Goal: Information Seeking & Learning: Learn about a topic

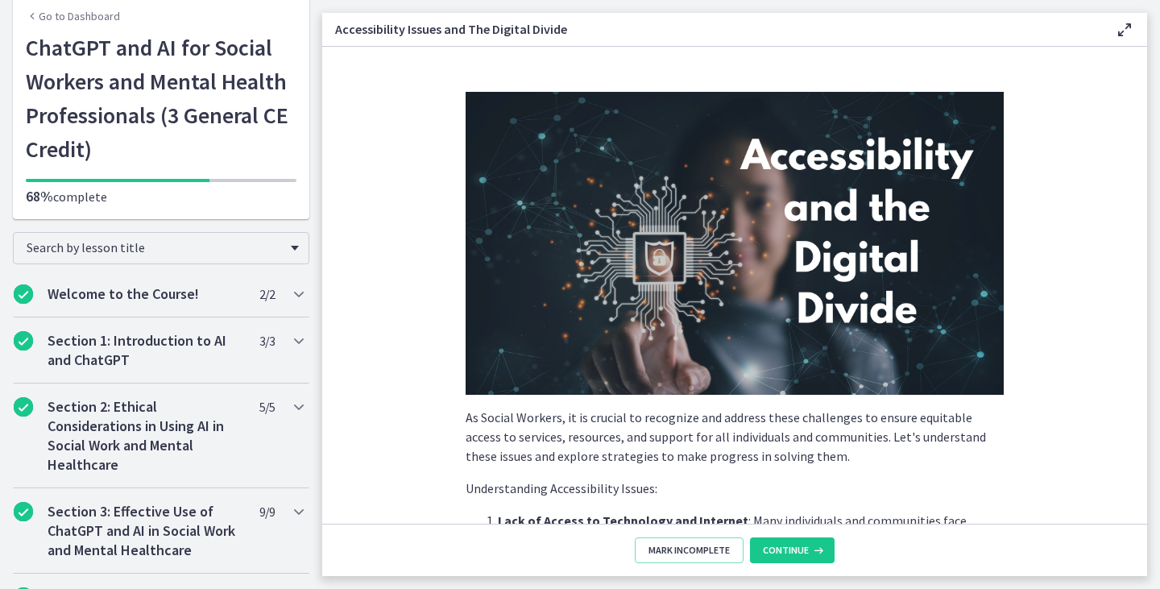
scroll to position [977, 0]
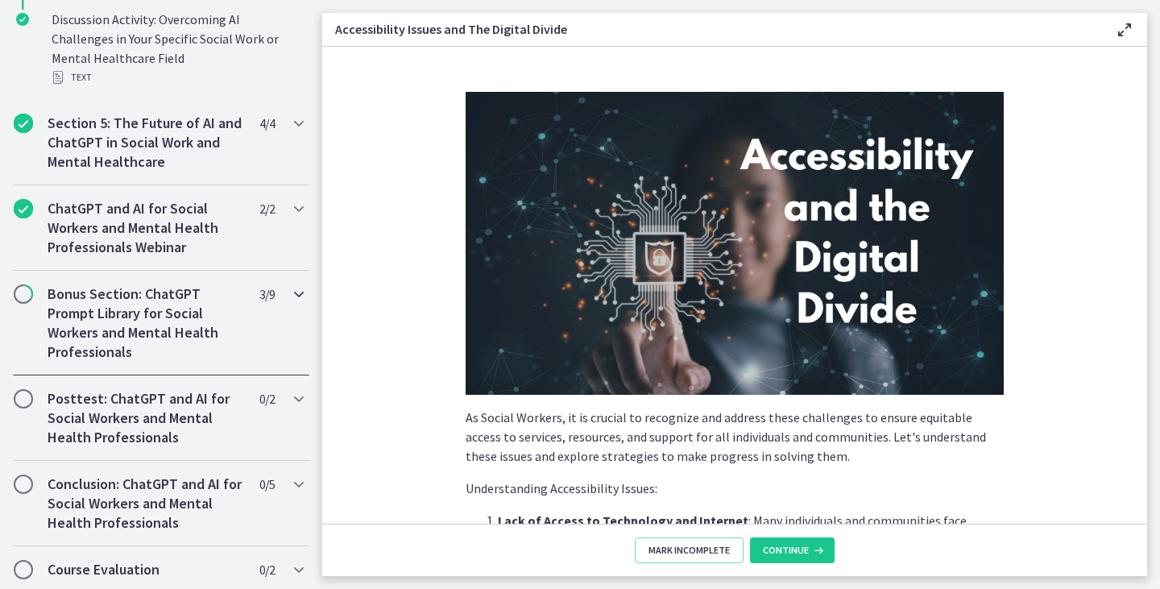
click at [109, 305] on h2 "Bonus Section: ChatGPT Prompt Library for Social Workers and Mental Health Prof…" at bounding box center [146, 322] width 197 height 77
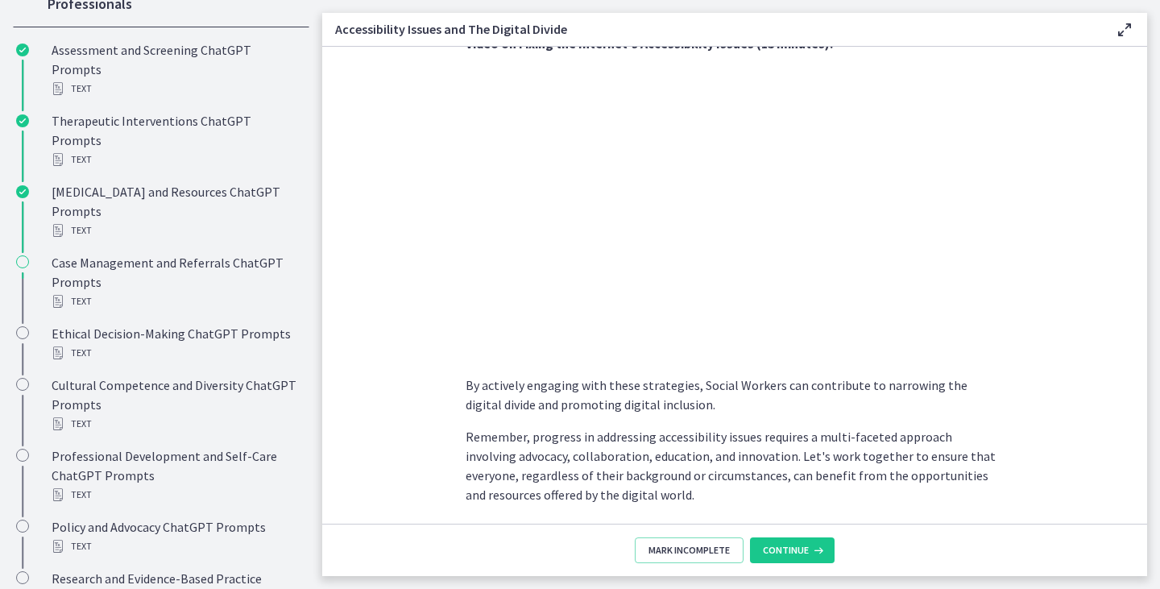
scroll to position [1378, 0]
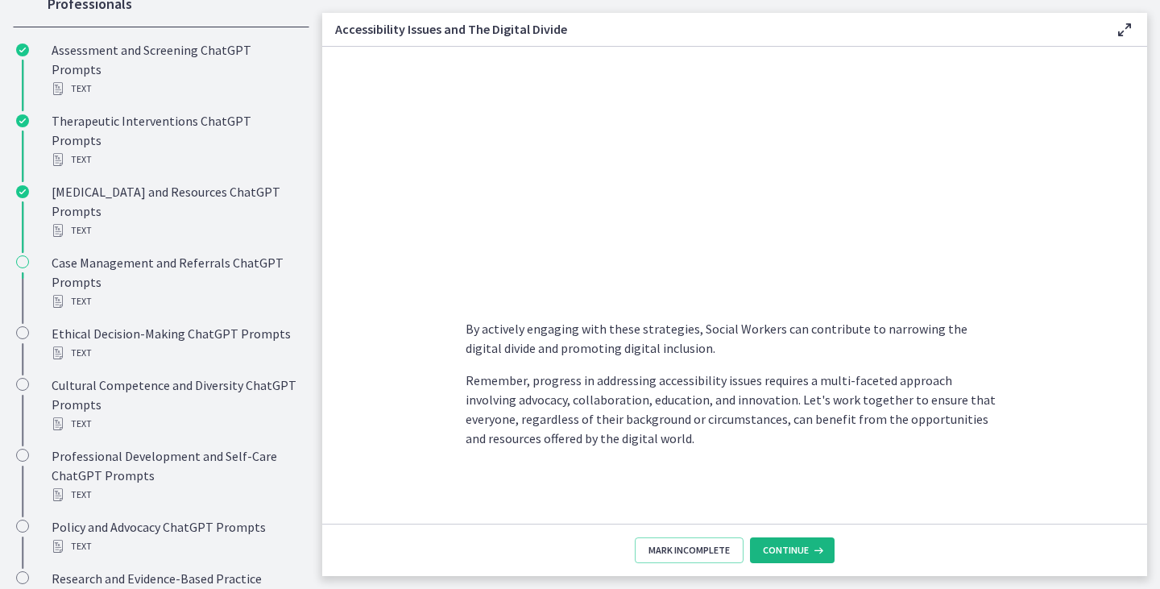
click at [797, 545] on span "Continue" at bounding box center [786, 550] width 46 height 13
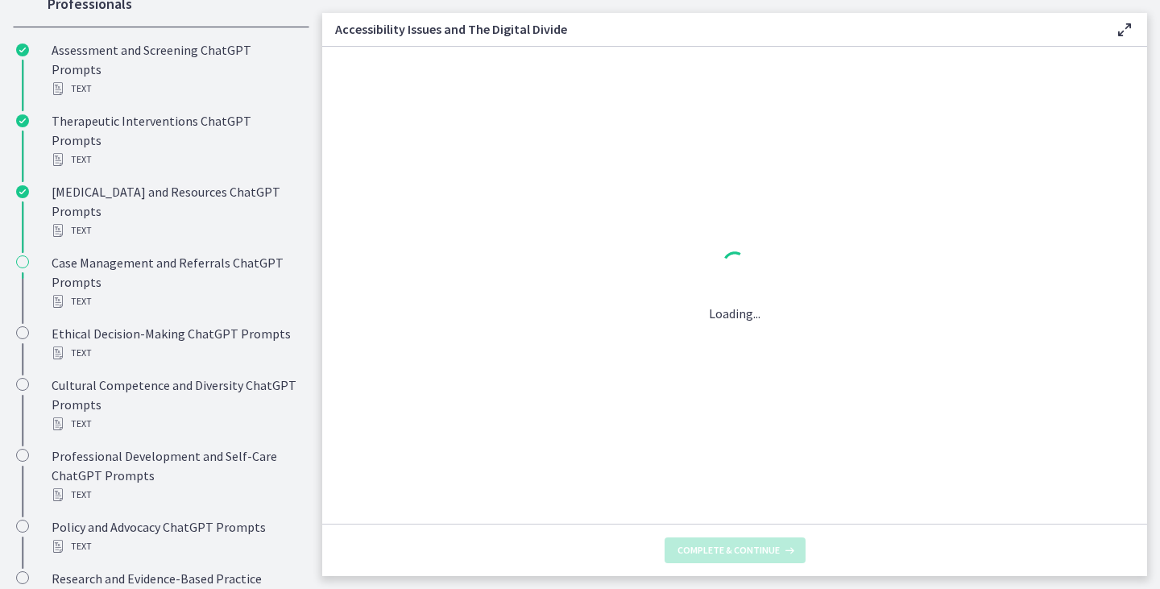
scroll to position [0, 0]
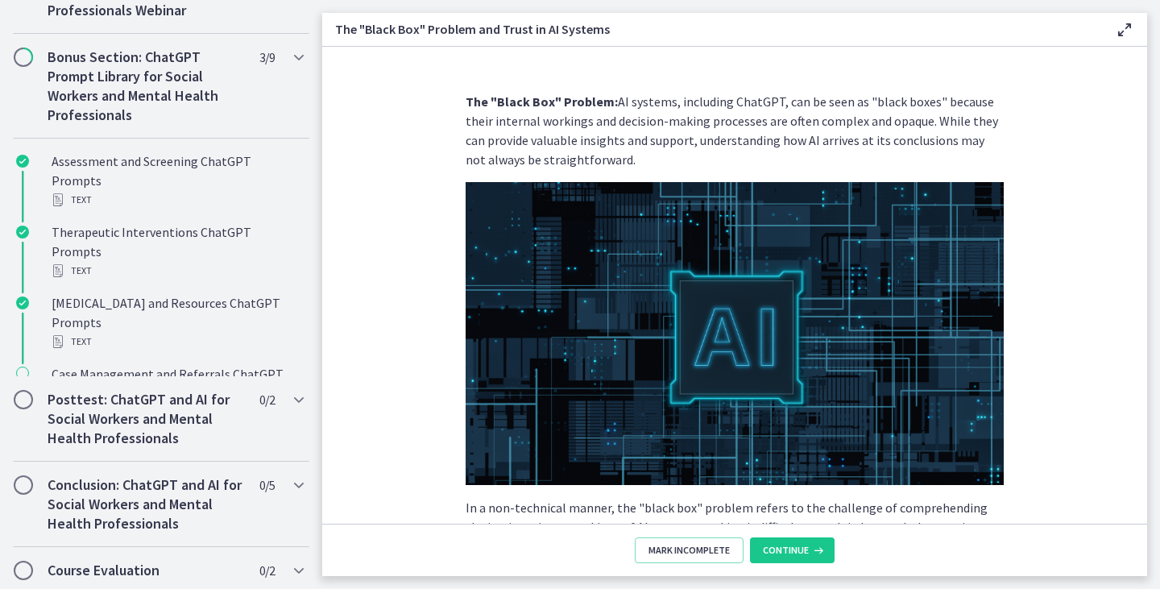
scroll to position [977, 0]
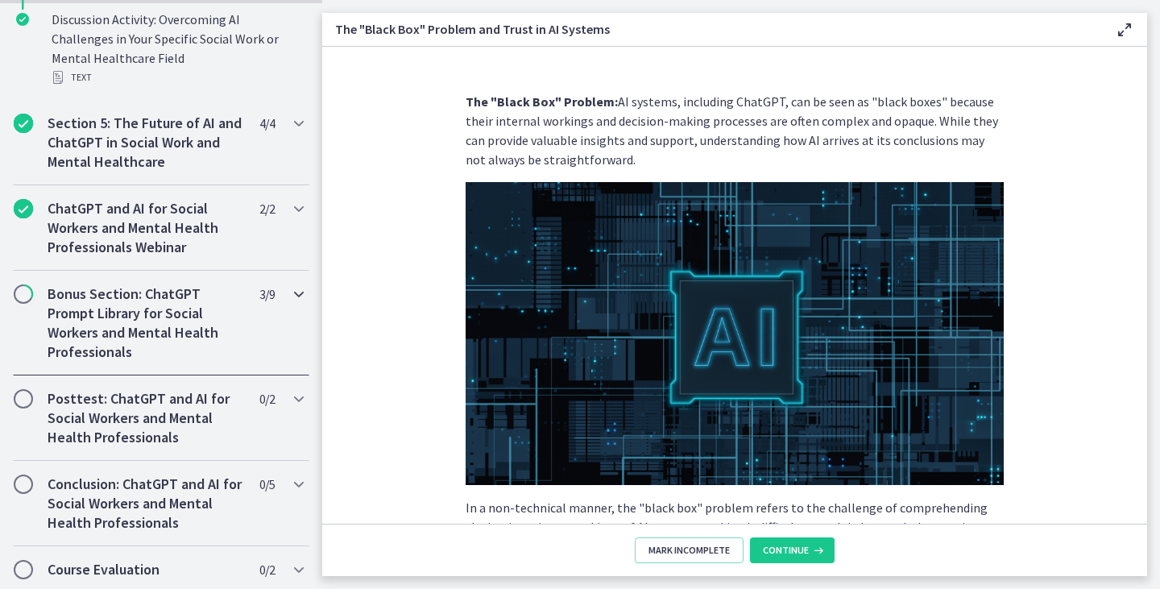
click at [301, 297] on icon "Chapters" at bounding box center [298, 293] width 19 height 19
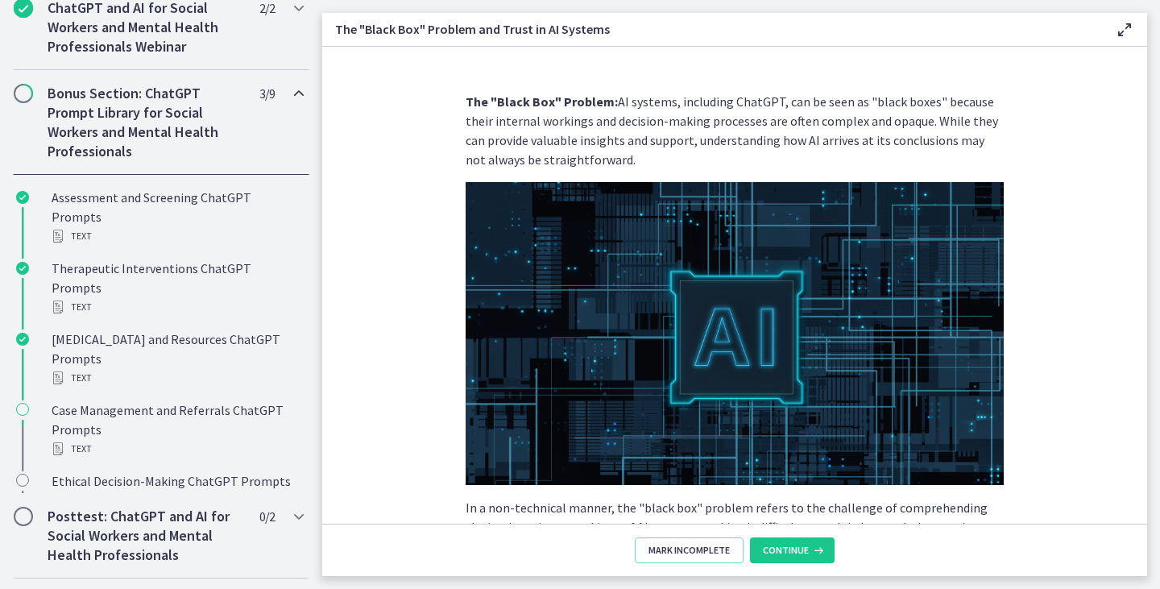
scroll to position [975, 0]
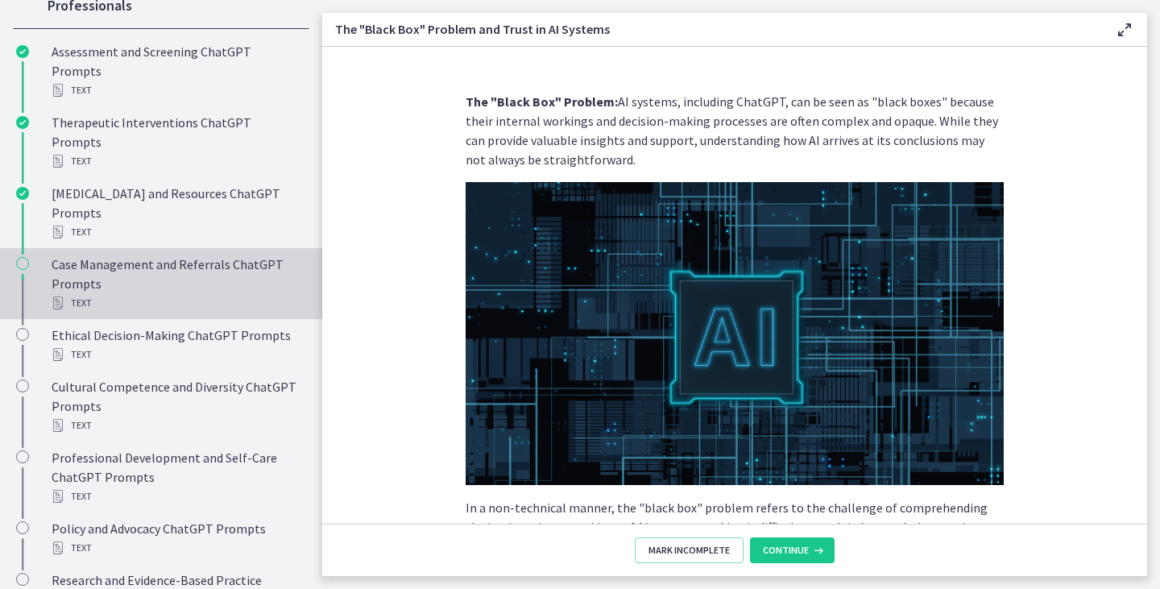
click at [147, 255] on div "Case Management and Referrals ChatGPT Prompts Text" at bounding box center [177, 284] width 251 height 58
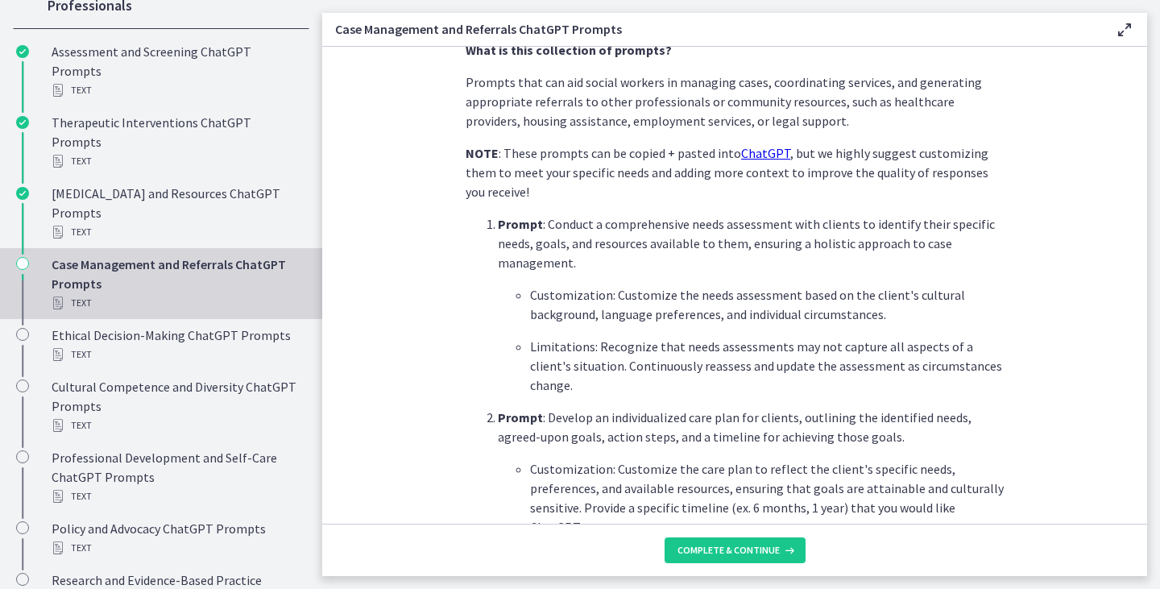
scroll to position [368, 0]
